Goal: Task Accomplishment & Management: Use online tool/utility

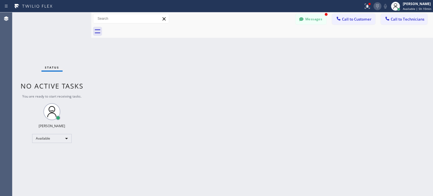
click at [377, 7] on icon at bounding box center [377, 6] width 7 height 7
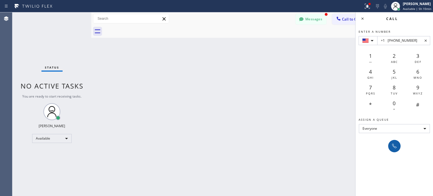
type input "+1 [PHONE_NUMBER]"
click at [393, 149] on icon at bounding box center [394, 146] width 7 height 7
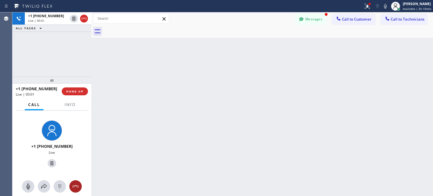
click at [77, 188] on icon at bounding box center [75, 186] width 7 height 7
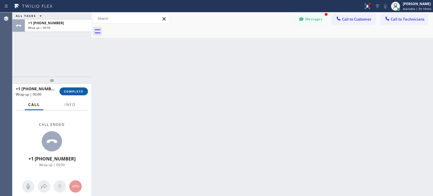
click at [76, 90] on span "COMPLETE" at bounding box center [73, 91] width 19 height 4
